Goal: Find specific page/section: Find specific page/section

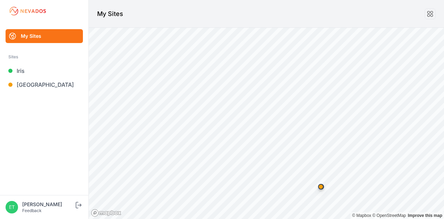
click at [51, 93] on ul "My Sites Sites Iris [GEOGRAPHIC_DATA]" at bounding box center [44, 112] width 72 height 166
click at [53, 85] on link "[GEOGRAPHIC_DATA]" at bounding box center [44, 85] width 77 height 14
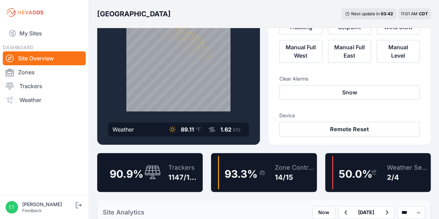
scroll to position [65, 0]
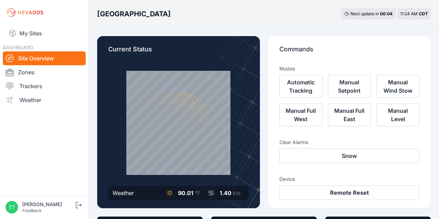
scroll to position [65, 0]
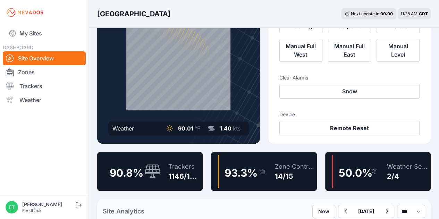
click at [257, 158] on div "93.3 %" at bounding box center [241, 171] width 47 height 33
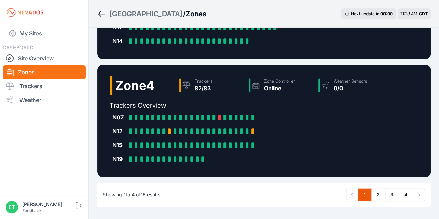
scroll to position [334, 0]
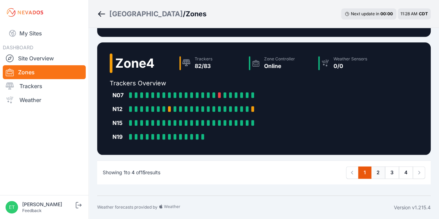
click at [374, 169] on link "2" at bounding box center [378, 172] width 14 height 12
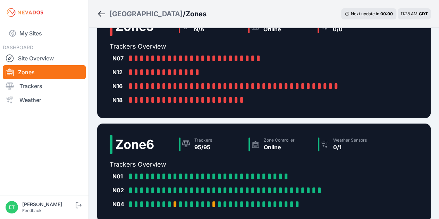
scroll to position [31, 0]
